Goal: Task Accomplishment & Management: Use online tool/utility

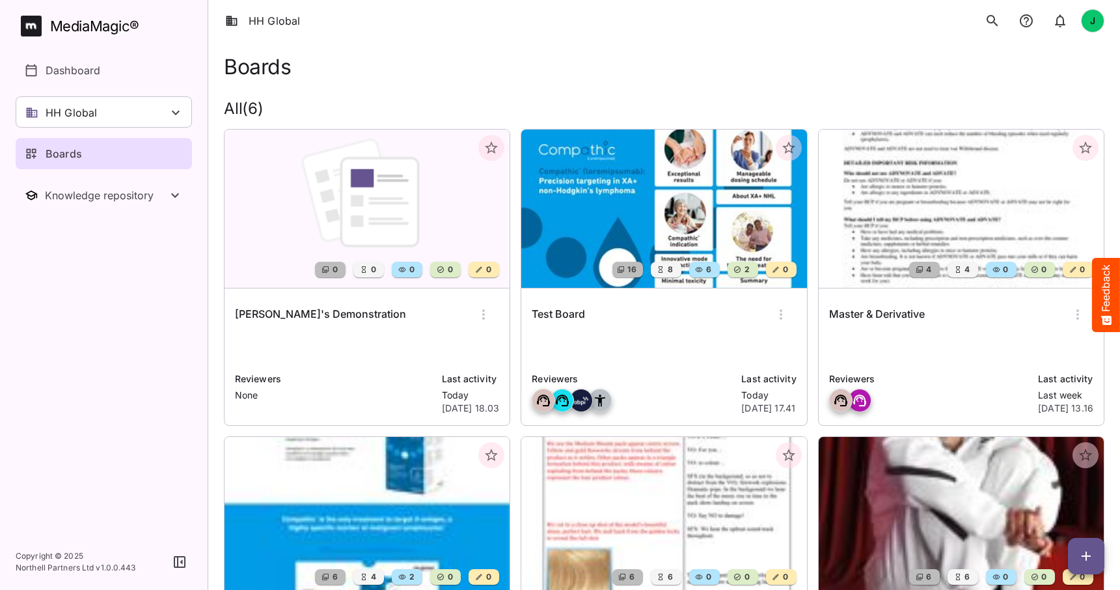
click at [309, 310] on h6 "[PERSON_NAME]'s Demonstration" at bounding box center [320, 314] width 171 height 17
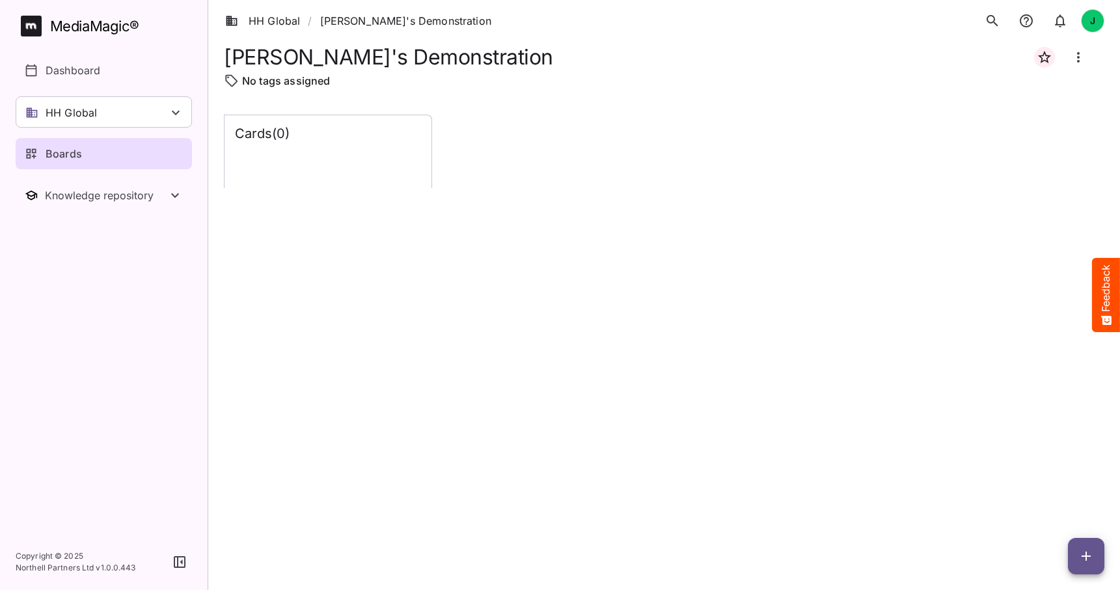
click at [1090, 552] on icon "button" at bounding box center [1086, 556] width 16 height 16
click at [1050, 472] on p "Add new card" at bounding box center [1054, 473] width 70 height 16
click at [1093, 549] on icon "button" at bounding box center [1086, 556] width 16 height 16
click at [1044, 497] on p "Add new lane" at bounding box center [1054, 501] width 70 height 16
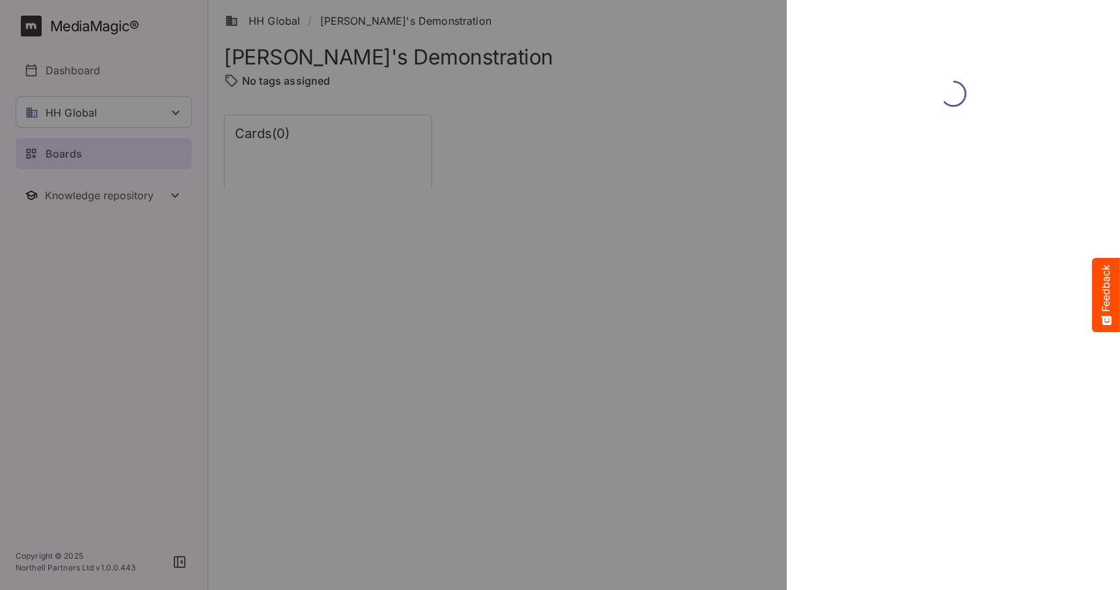
click at [84, 192] on div at bounding box center [560, 295] width 1120 height 590
click at [103, 195] on div at bounding box center [560, 295] width 1120 height 590
click at [668, 81] on div at bounding box center [560, 295] width 1120 height 590
